Goal: Find specific page/section: Find specific page/section

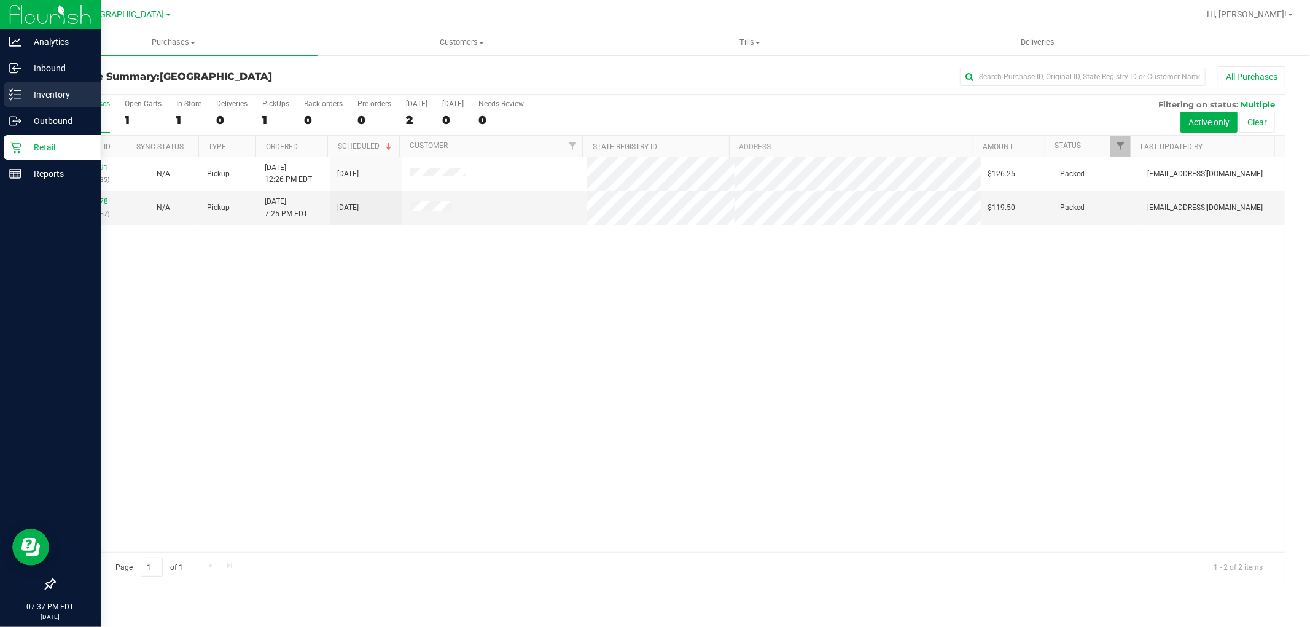
click at [64, 106] on div "Inventory" at bounding box center [52, 94] width 97 height 25
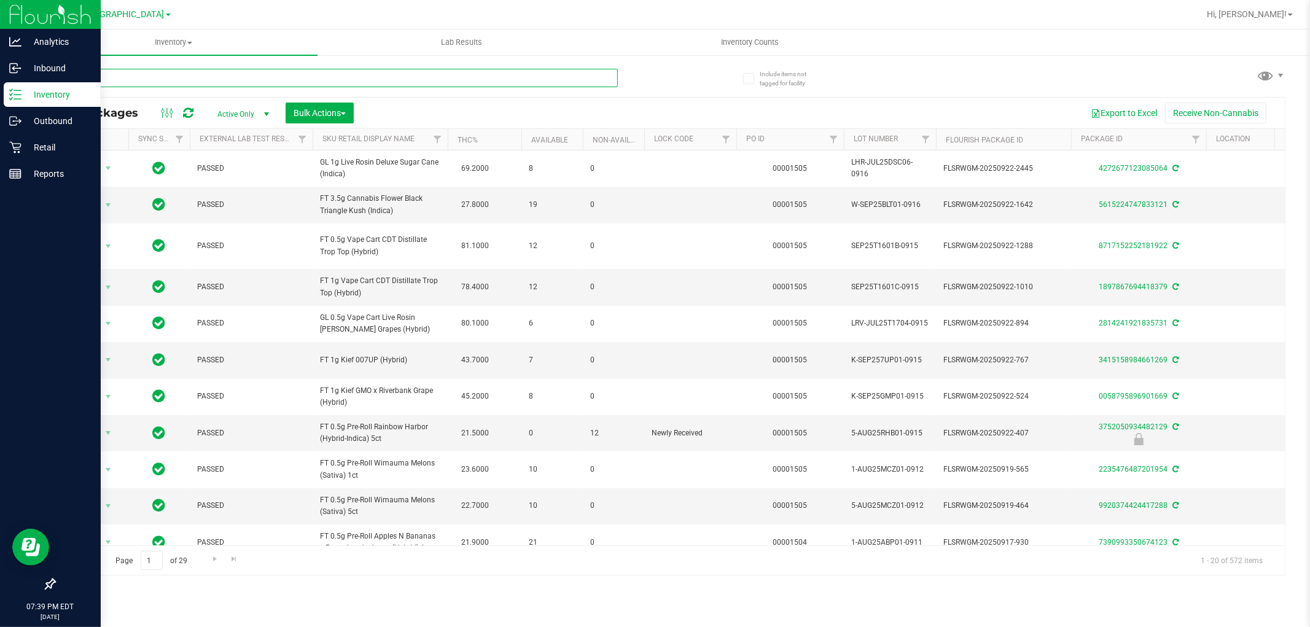
click at [201, 74] on input "text" at bounding box center [336, 78] width 564 height 18
paste input "FT - CANNABIS FLOWER - 3.5G"
type input "FT - CANNABIS FLOWER - 3.5G"
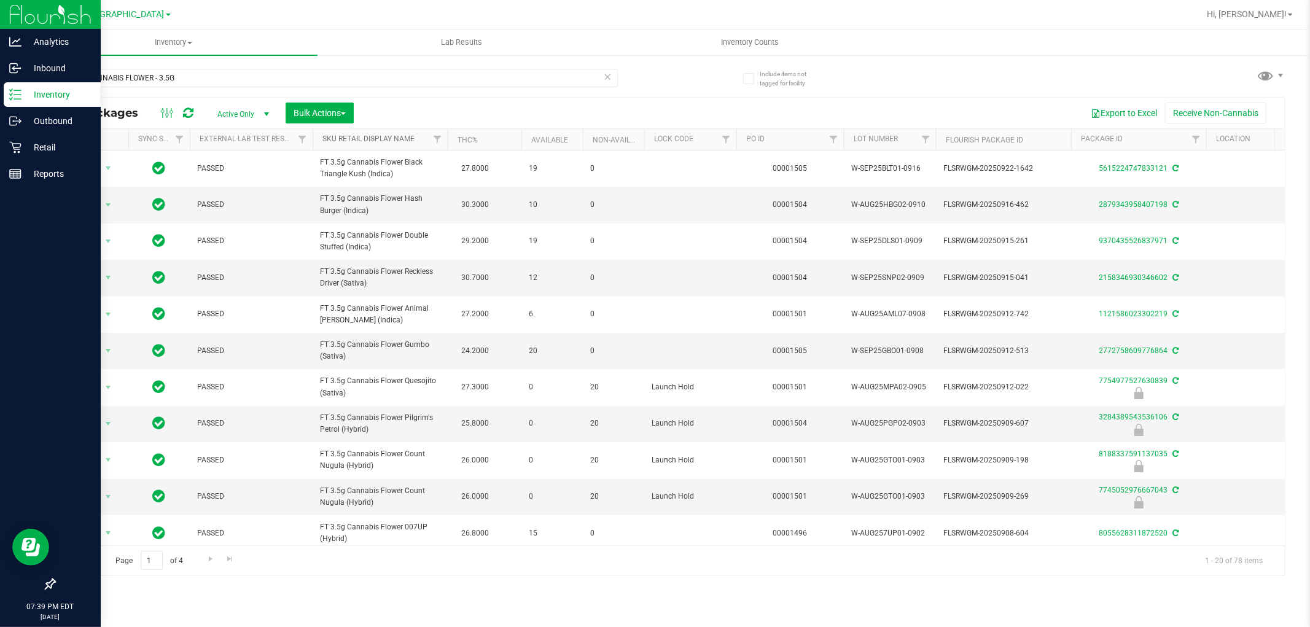
click at [381, 139] on link "Sku Retail Display Name" at bounding box center [368, 138] width 92 height 9
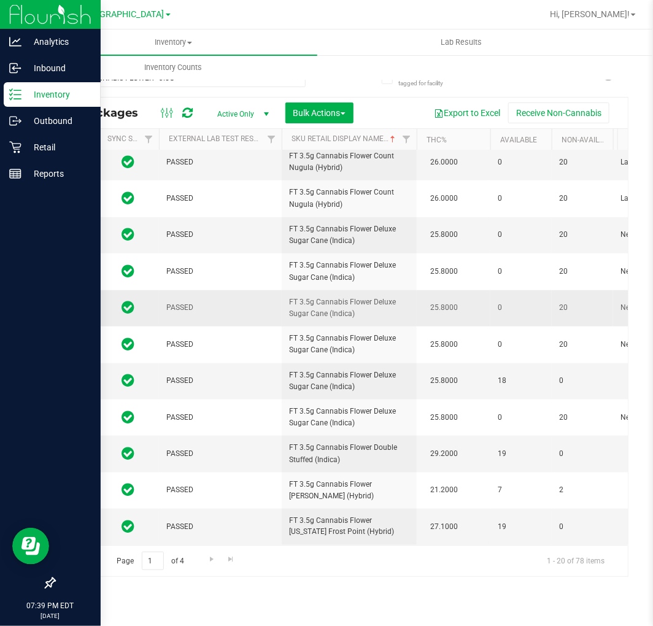
scroll to position [0, 83]
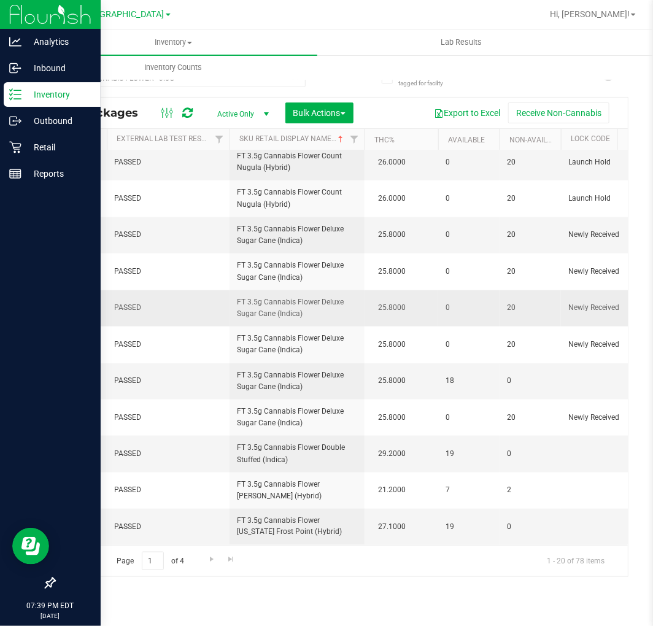
drag, startPoint x: 297, startPoint y: 308, endPoint x: 341, endPoint y: 299, distance: 45.0
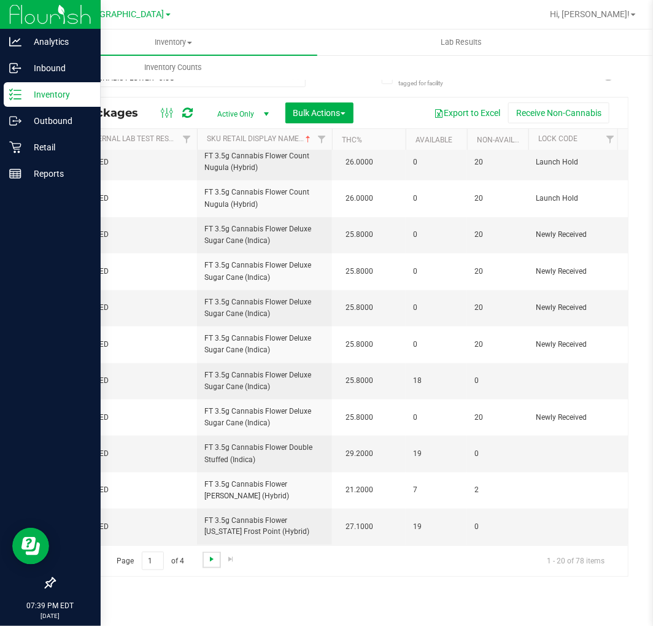
click at [207, 558] on span "Go to the next page" at bounding box center [212, 559] width 10 height 10
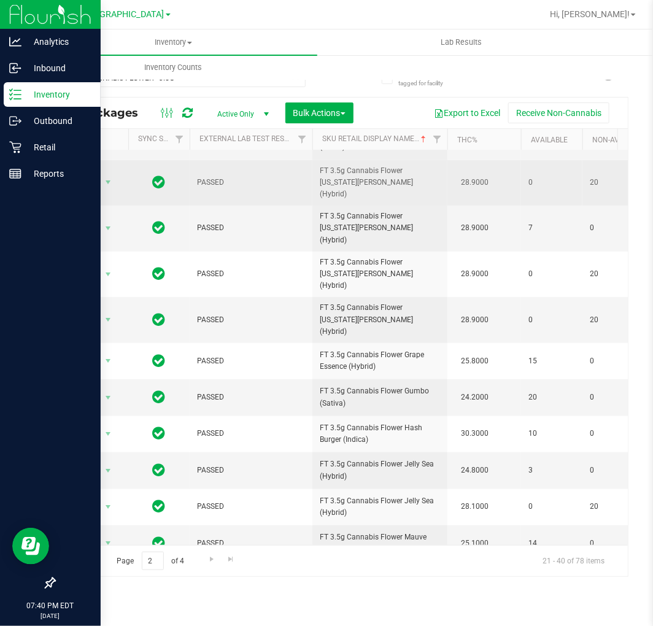
scroll to position [346, 0]
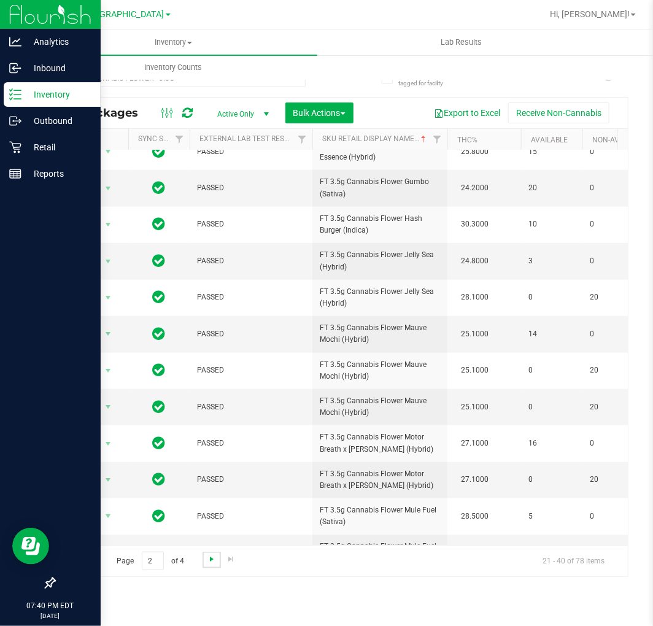
click at [210, 559] on span "Go to the next page" at bounding box center [212, 559] width 10 height 10
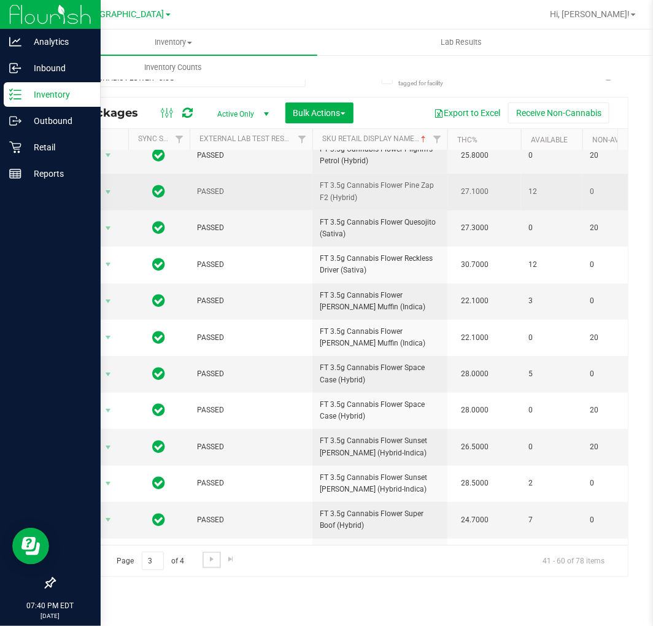
scroll to position [346, 0]
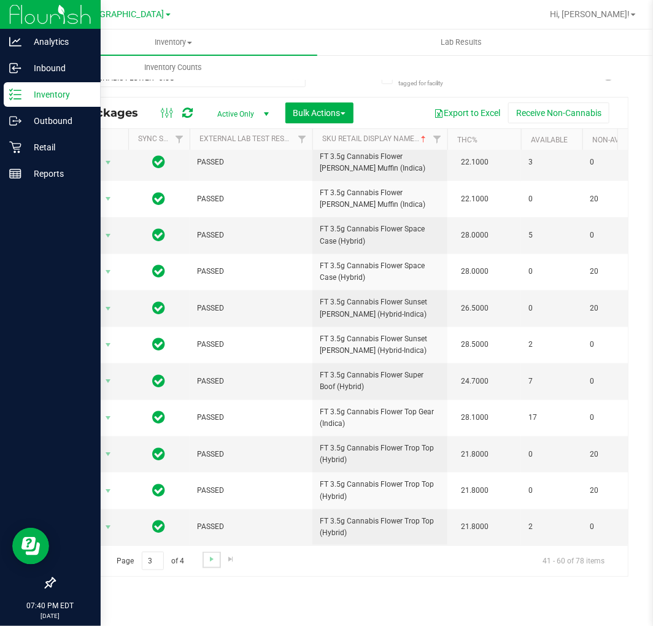
click at [219, 564] on link "Go to the next page" at bounding box center [212, 560] width 18 height 17
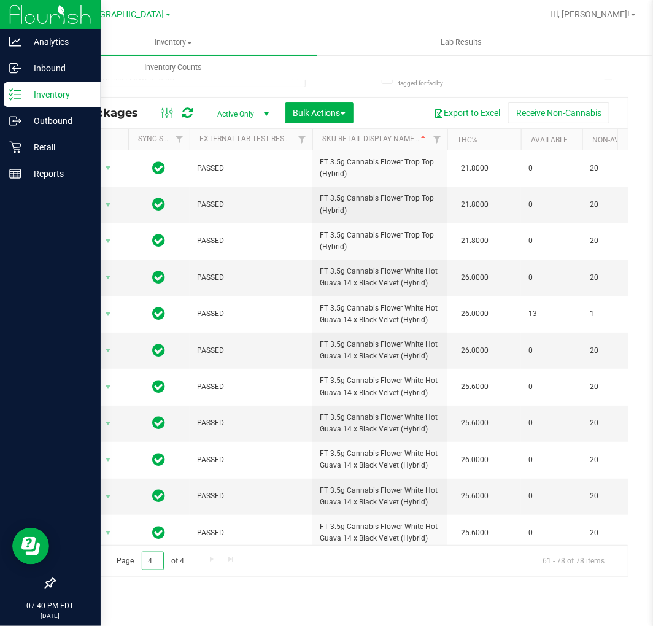
click at [146, 558] on input "4" at bounding box center [153, 561] width 22 height 19
type input "2"
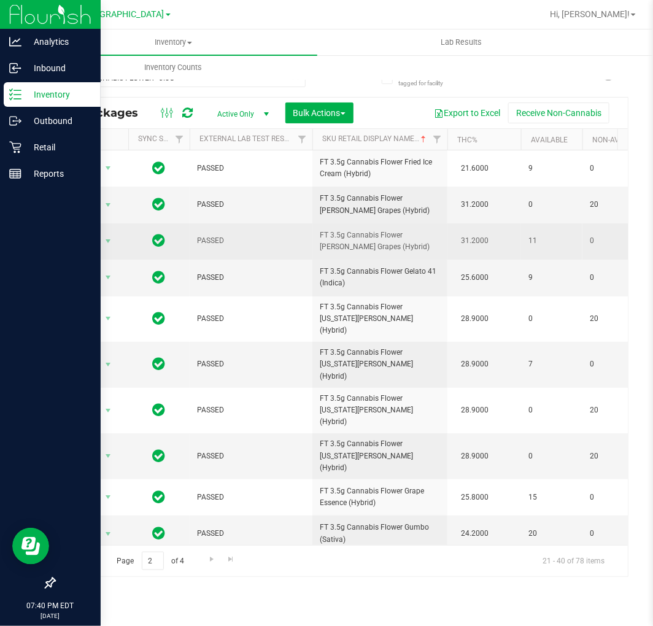
scroll to position [0, 2]
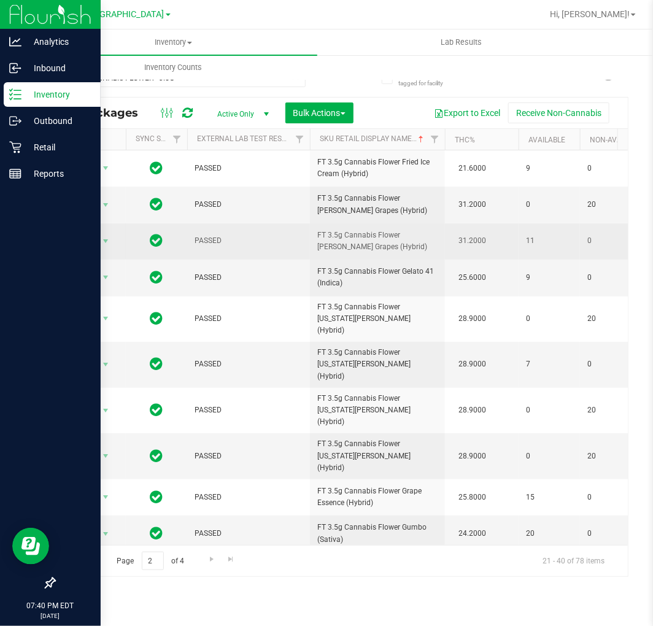
drag, startPoint x: 400, startPoint y: 243, endPoint x: 411, endPoint y: 243, distance: 11.1
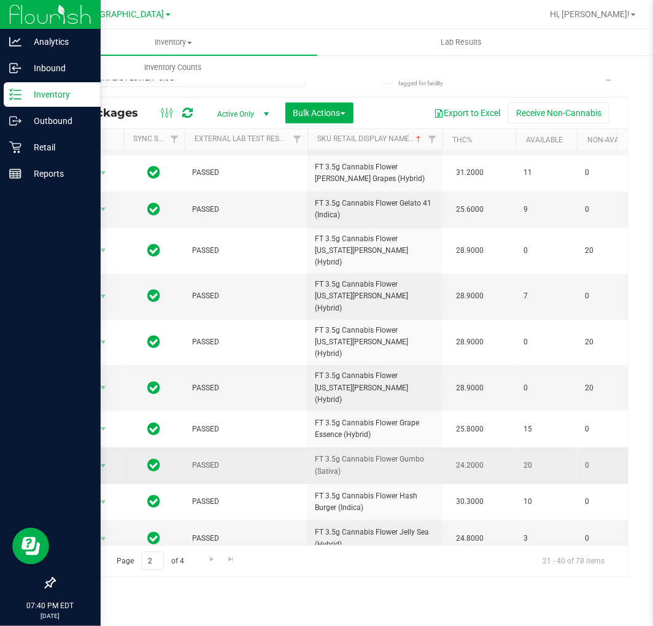
scroll to position [346, 5]
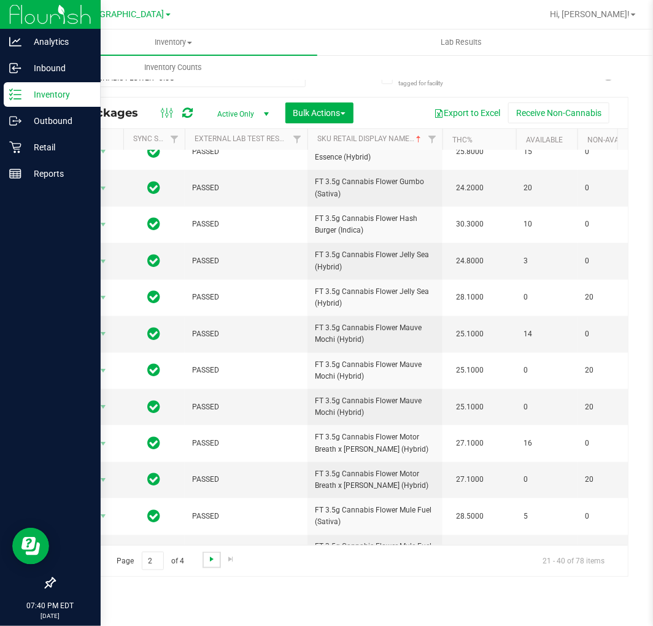
click at [212, 562] on span "Go to the next page" at bounding box center [212, 559] width 10 height 10
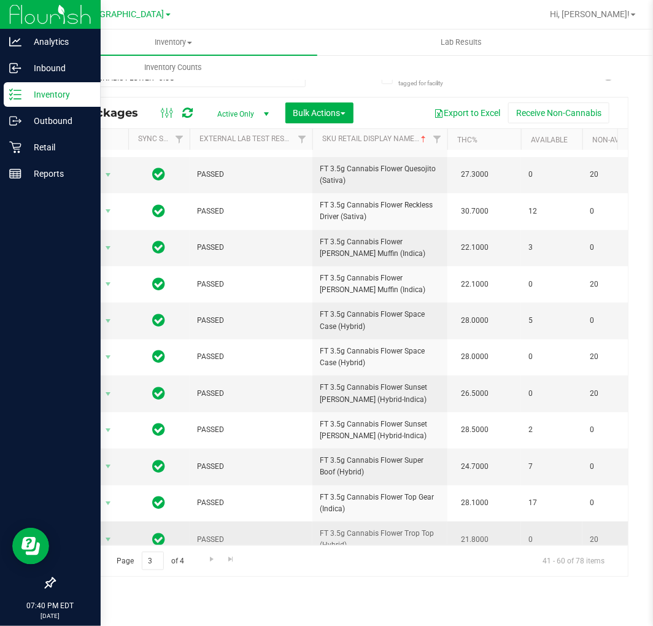
scroll to position [346, 0]
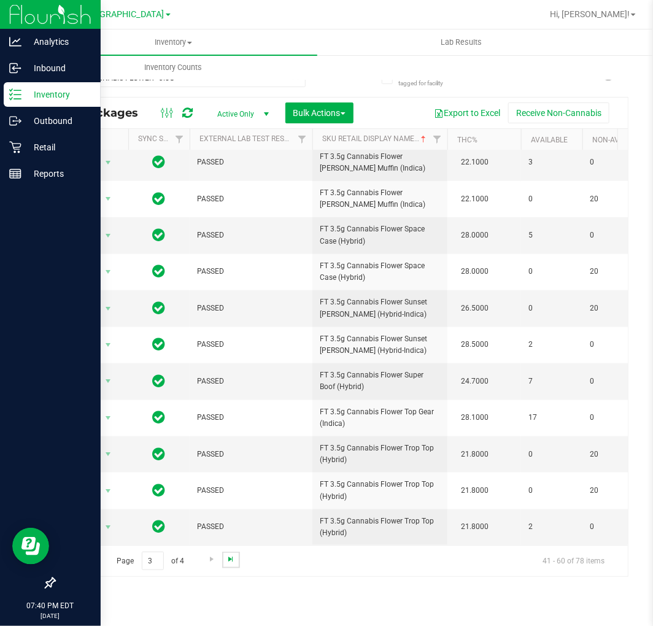
click at [226, 554] on span "Go to the last page" at bounding box center [231, 559] width 10 height 10
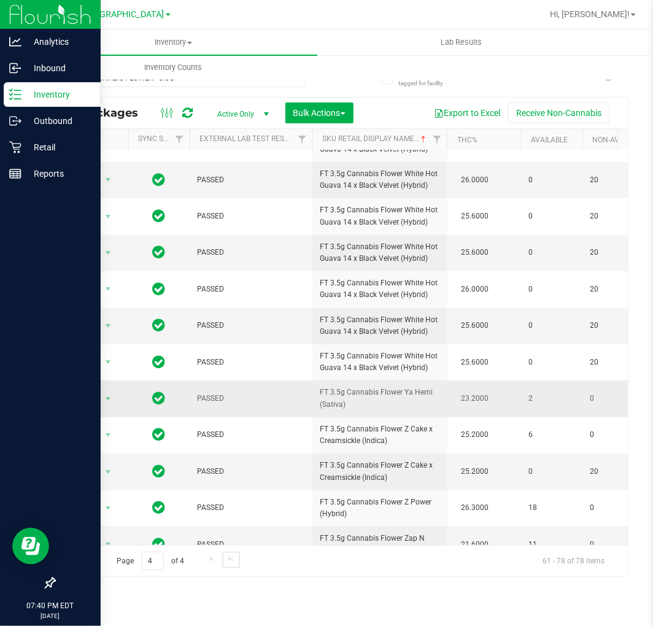
scroll to position [68, 0]
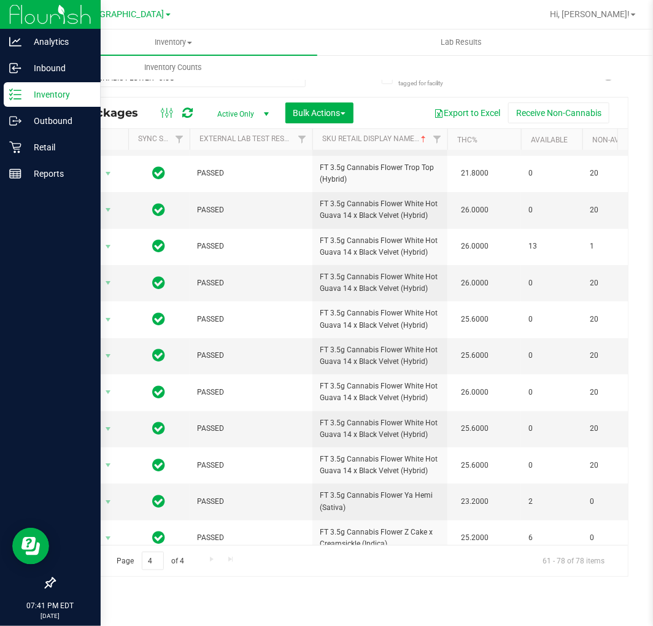
click at [90, 558] on span "Go to the previous page" at bounding box center [90, 559] width 10 height 10
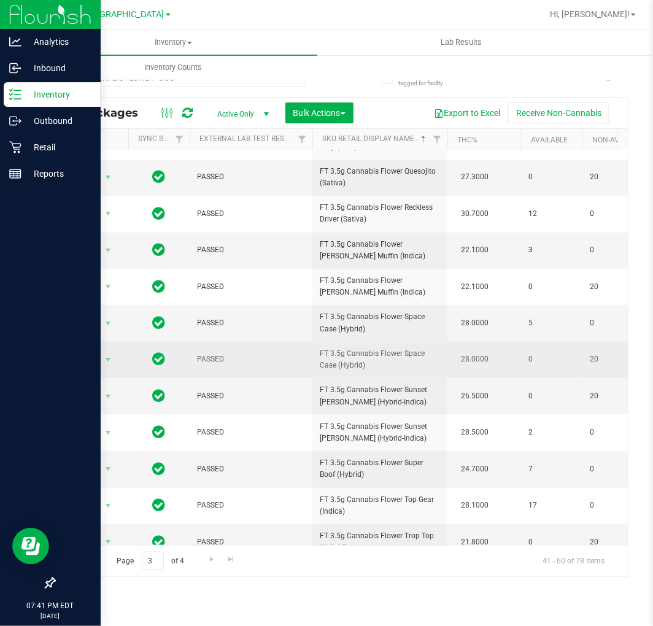
scroll to position [346, 0]
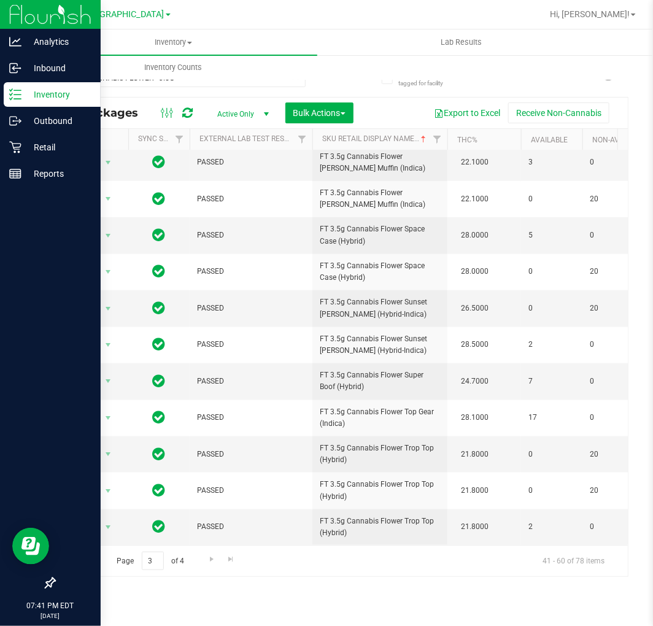
click at [84, 566] on link "Go to the previous page" at bounding box center [89, 560] width 18 height 17
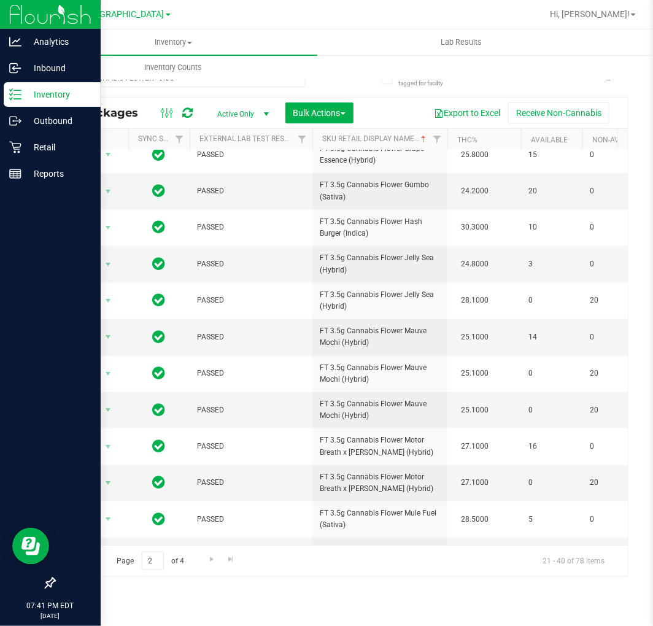
scroll to position [346, 0]
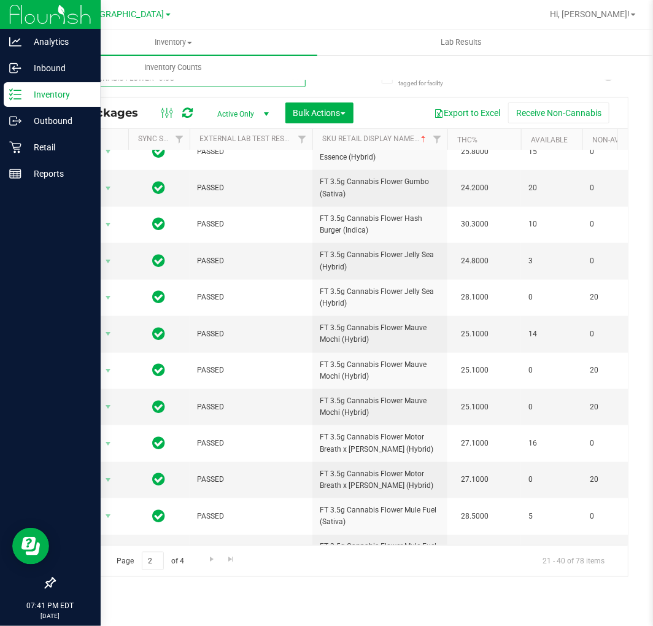
click at [161, 82] on input "FT - CANNABIS FLOWER - 3.5G" at bounding box center [180, 78] width 252 height 18
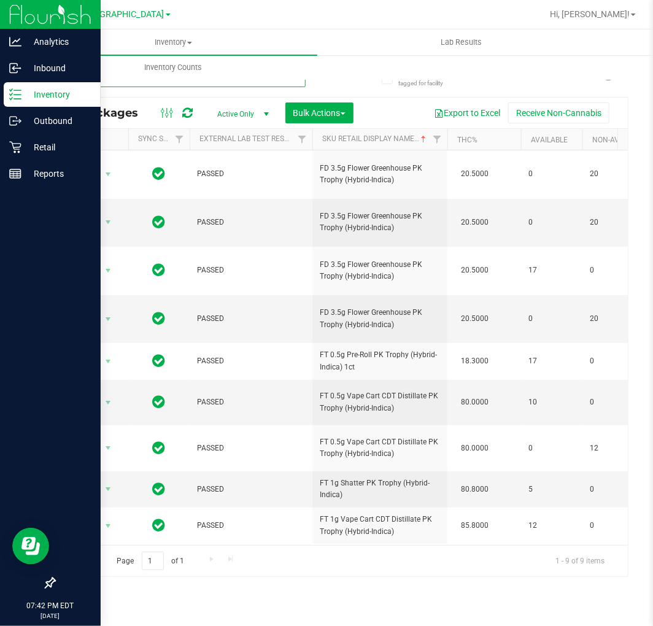
click at [100, 86] on input "pkt" at bounding box center [180, 78] width 252 height 18
type input "mec"
